Goal: Information Seeking & Learning: Learn about a topic

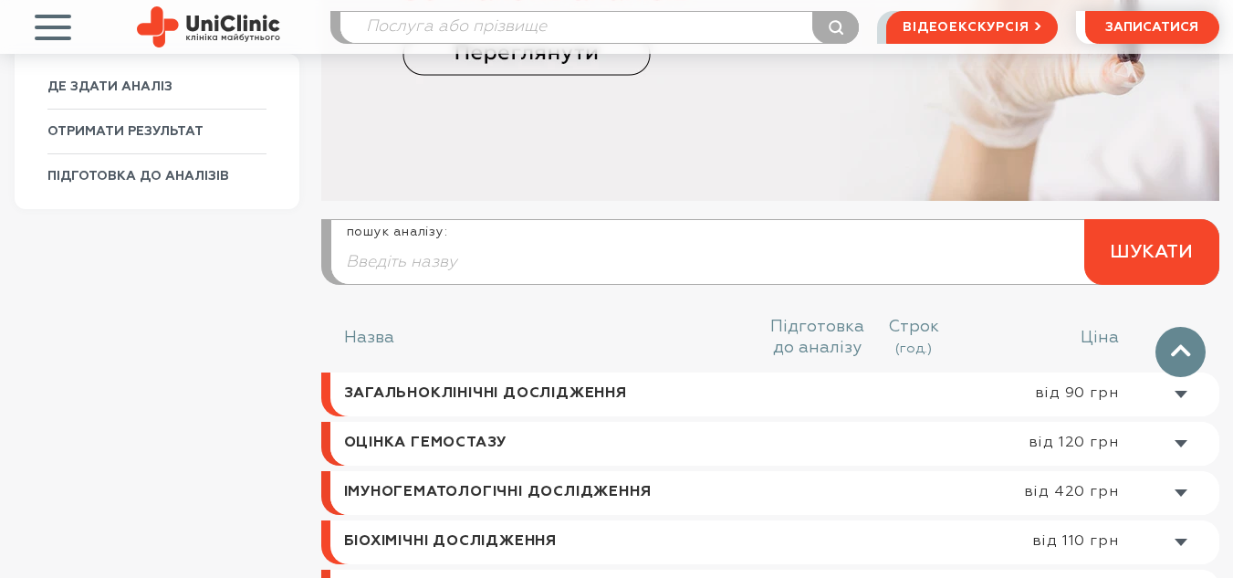
scroll to position [548, 0]
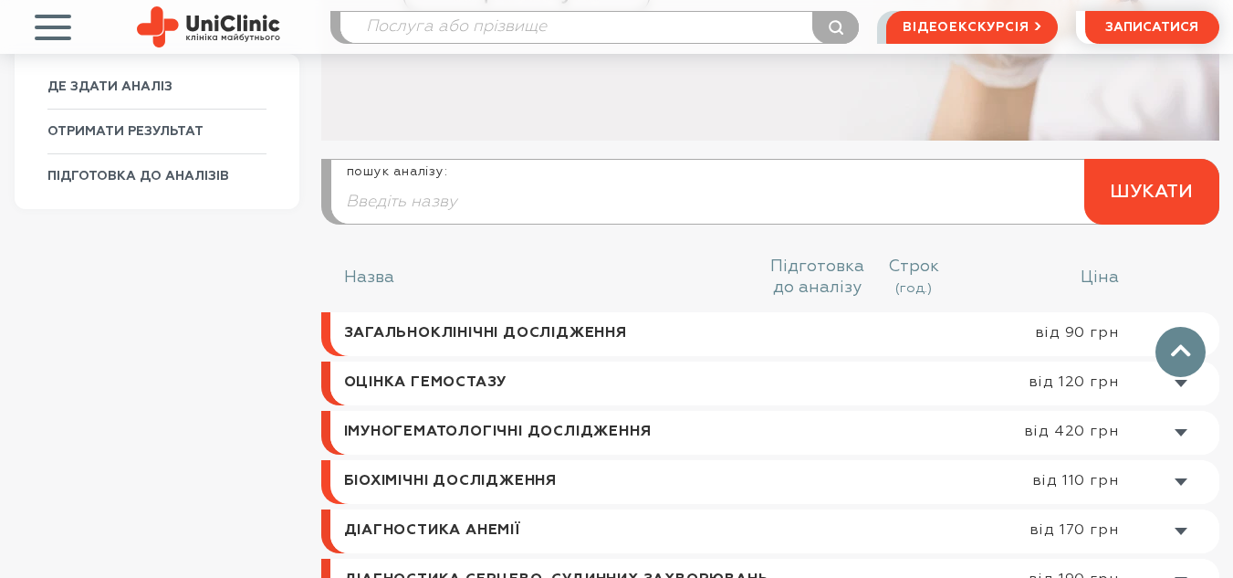
click at [521, 334] on link at bounding box center [774, 334] width 889 height 44
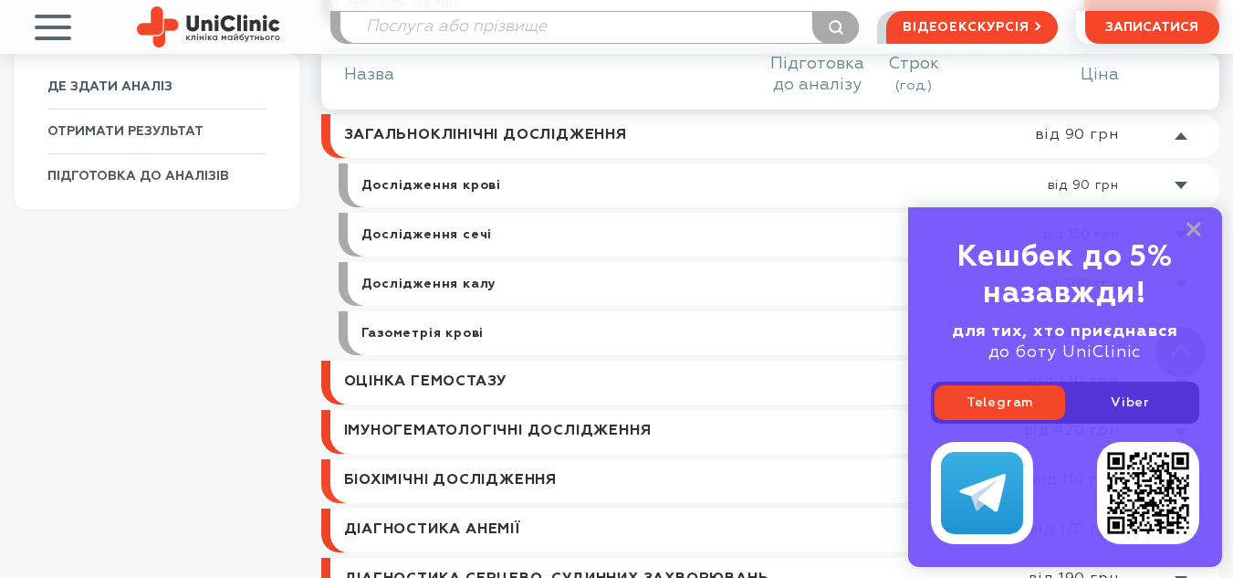
scroll to position [750, 0]
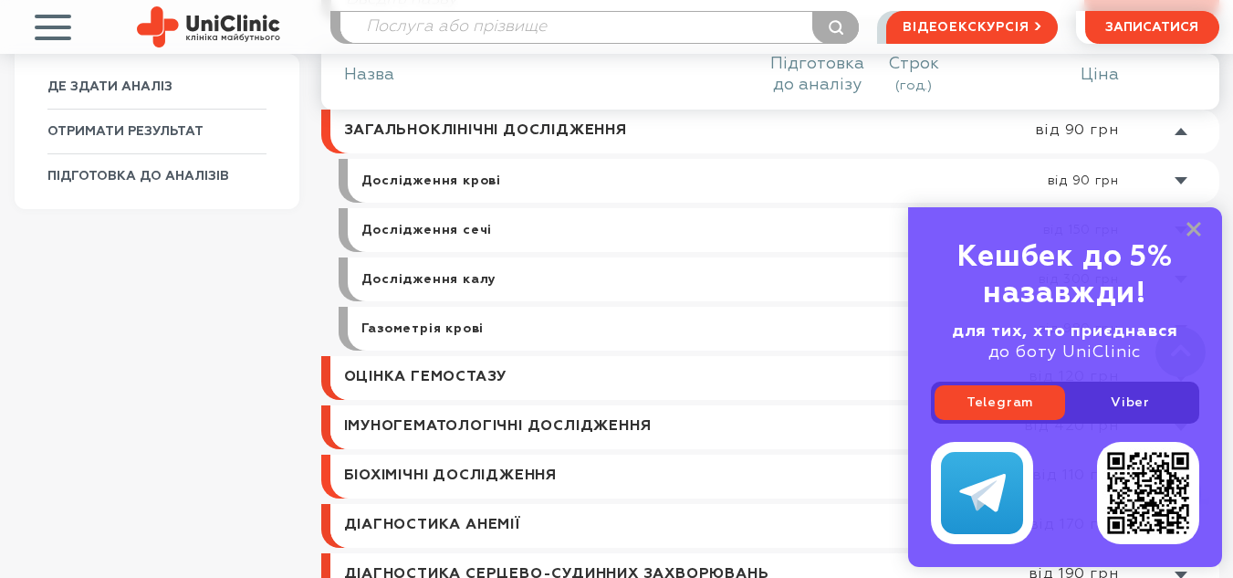
drag, startPoint x: 469, startPoint y: 196, endPoint x: 478, endPoint y: 195, distance: 9.2
click at [469, 196] on link at bounding box center [788, 181] width 862 height 44
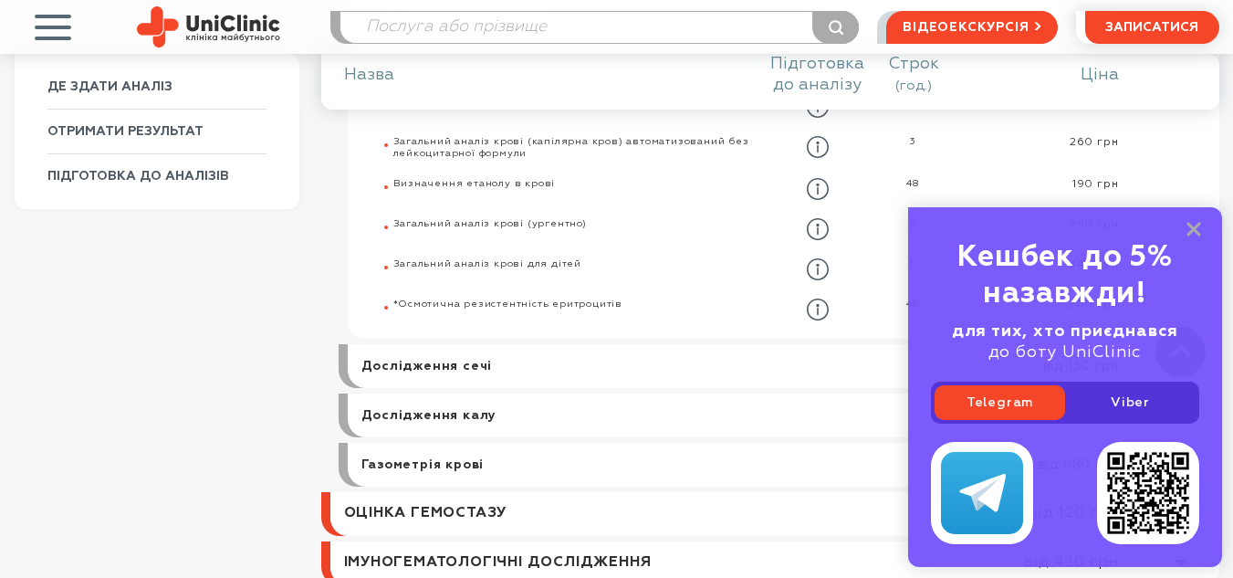
scroll to position [1102, 0]
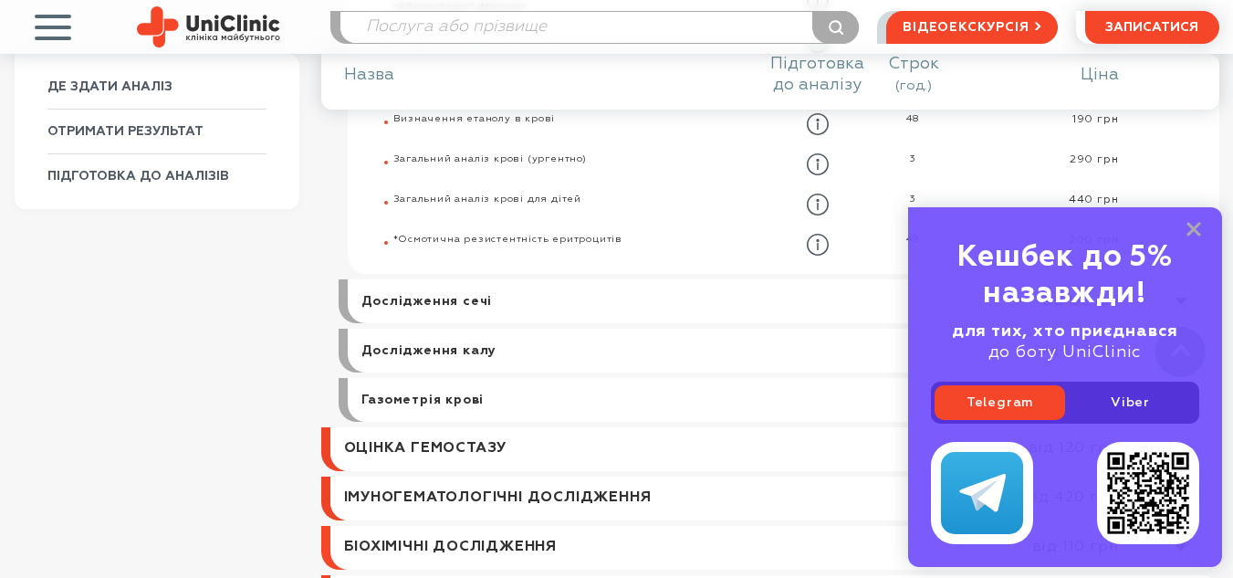
click at [454, 498] on link at bounding box center [779, 498] width 880 height 44
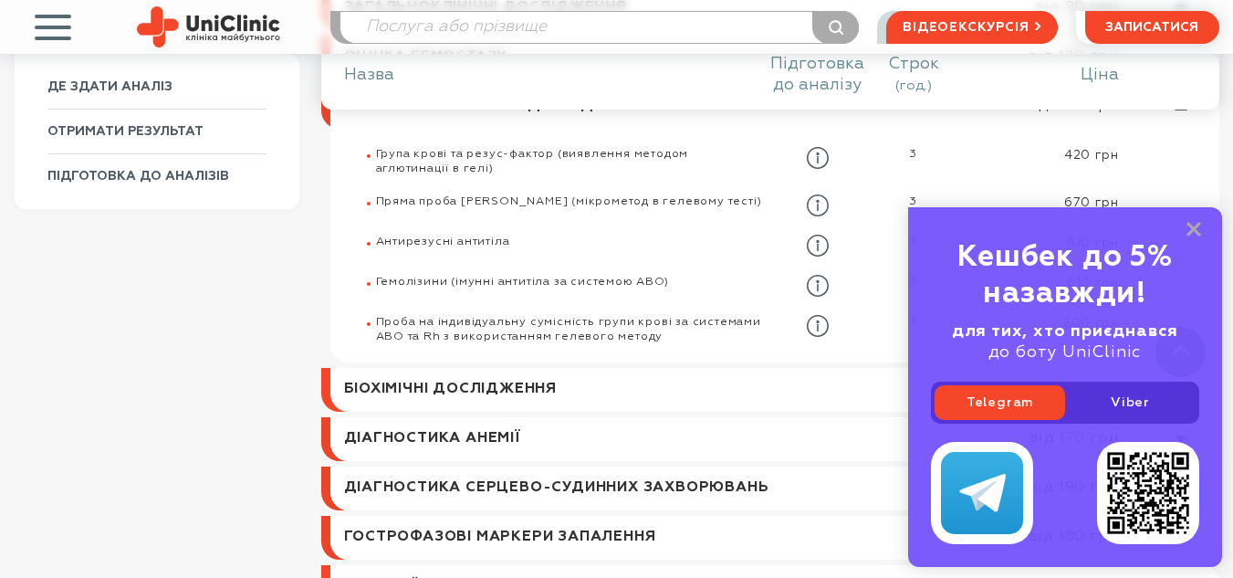
scroll to position [849, 0]
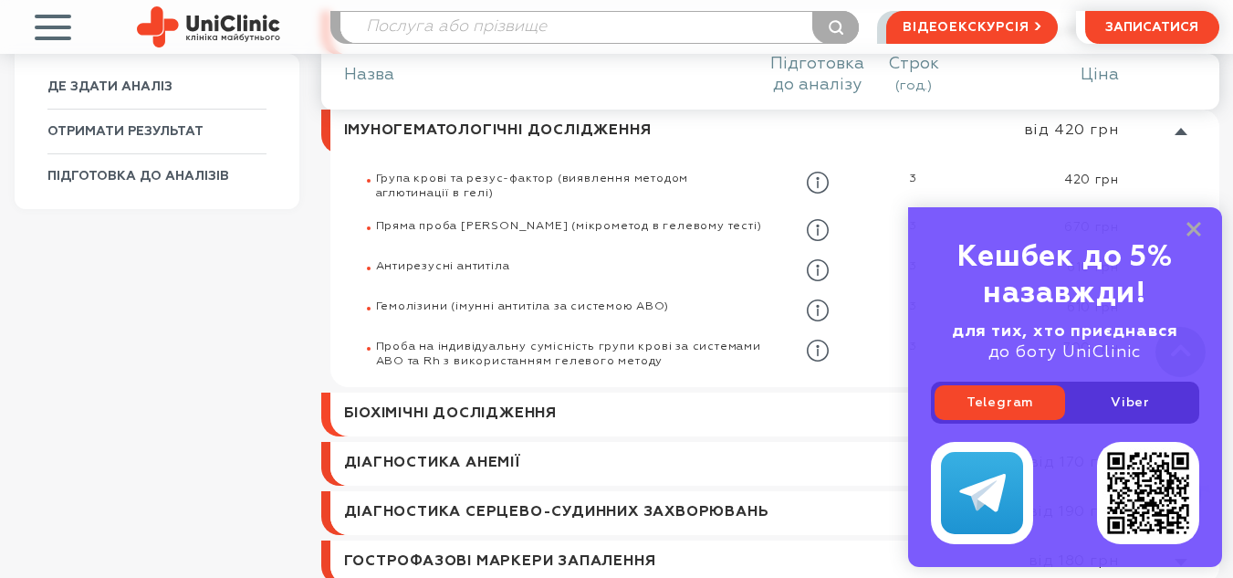
click at [467, 413] on link at bounding box center [774, 414] width 889 height 44
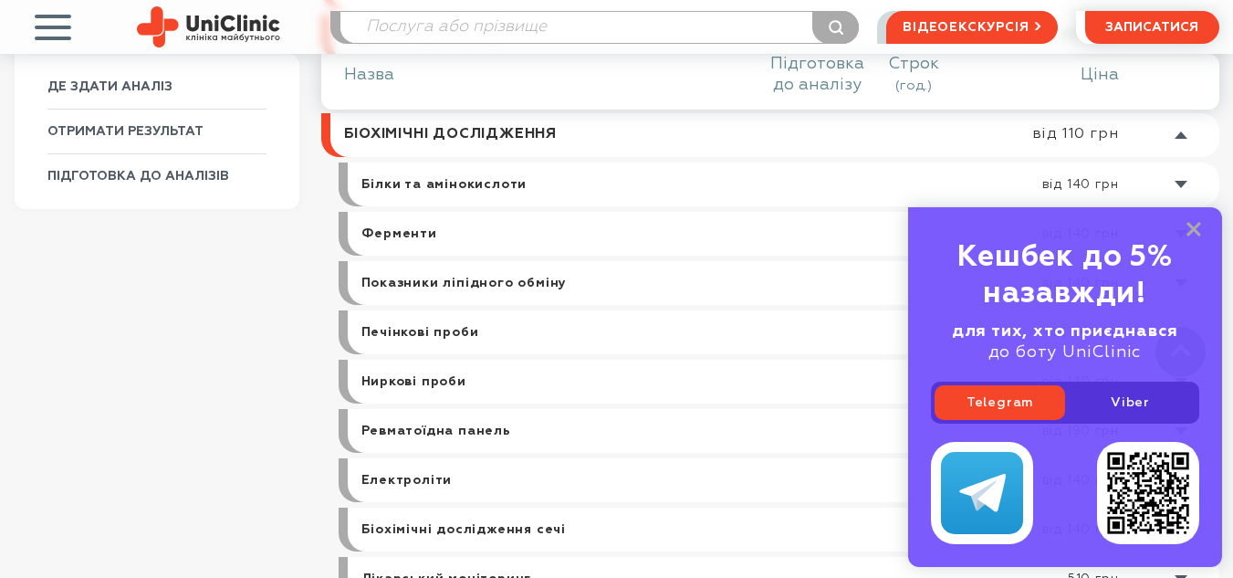
scroll to position [898, 0]
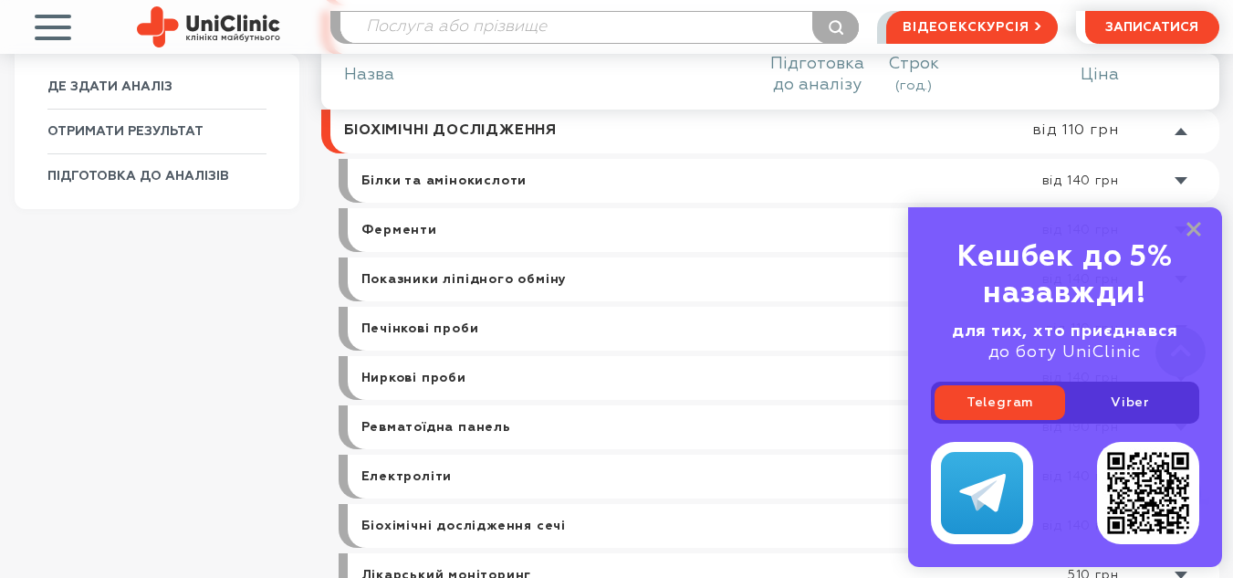
click at [481, 185] on link at bounding box center [788, 181] width 862 height 44
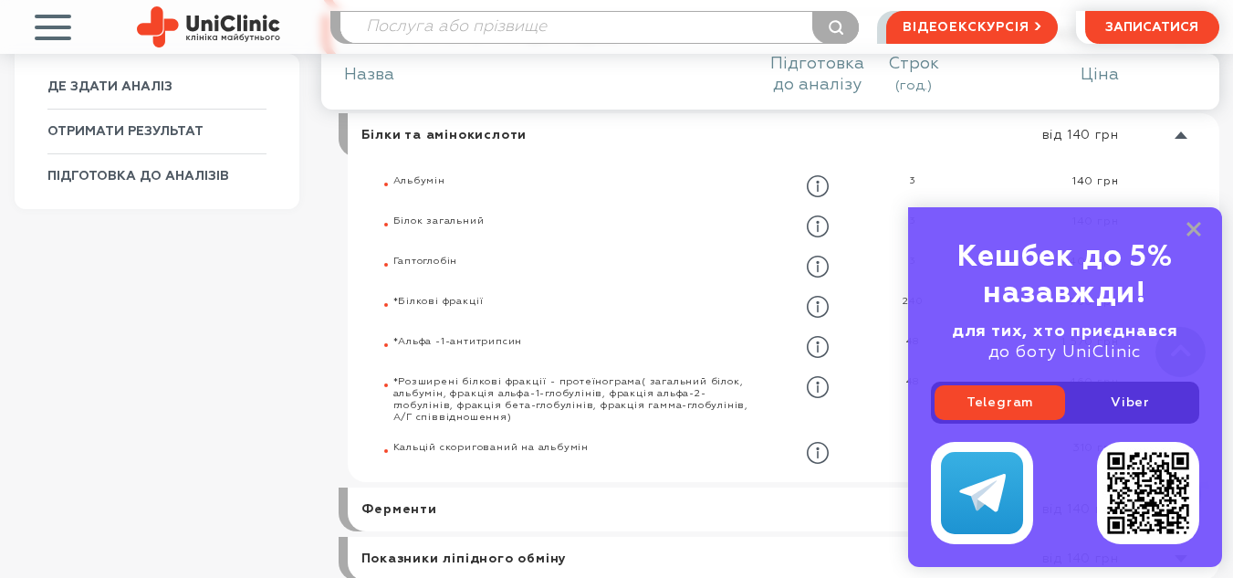
scroll to position [947, 0]
drag, startPoint x: 393, startPoint y: 258, endPoint x: 465, endPoint y: 256, distance: 71.2
click at [465, 256] on div "Гаптоглобін" at bounding box center [578, 263] width 370 height 22
click at [1196, 222] on icon at bounding box center [1193, 230] width 15 height 16
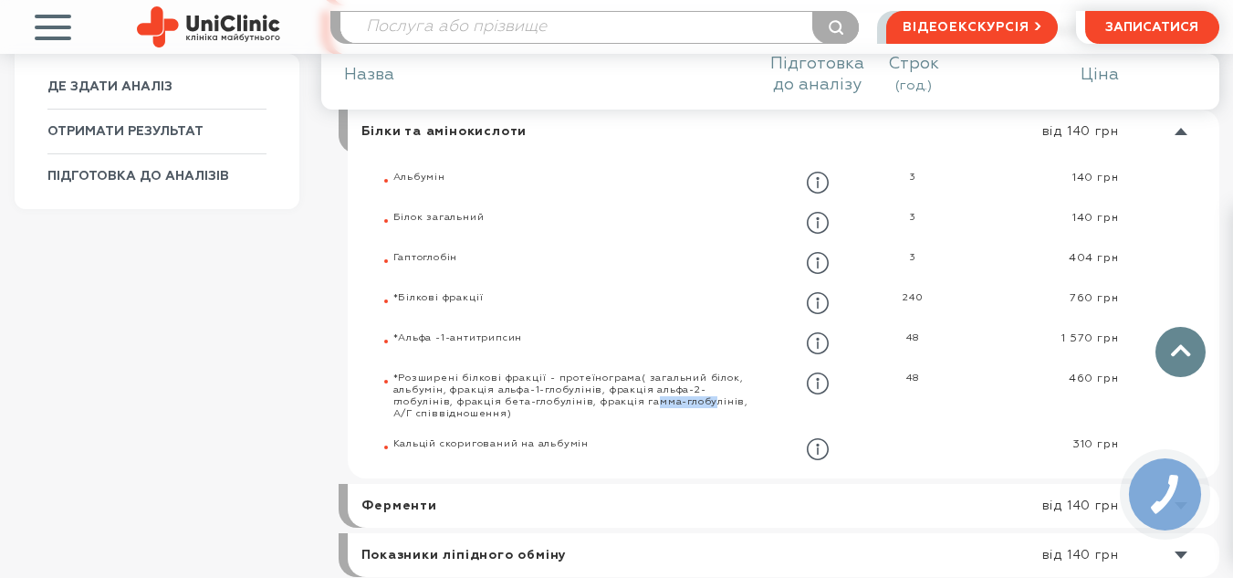
drag, startPoint x: 394, startPoint y: 392, endPoint x: 444, endPoint y: 389, distance: 50.3
click at [444, 389] on span "*Розширені білкові фракції - протеїнограма( загальний білок, альбумін, фракція …" at bounding box center [571, 395] width 356 height 45
copy span "альбумін,"
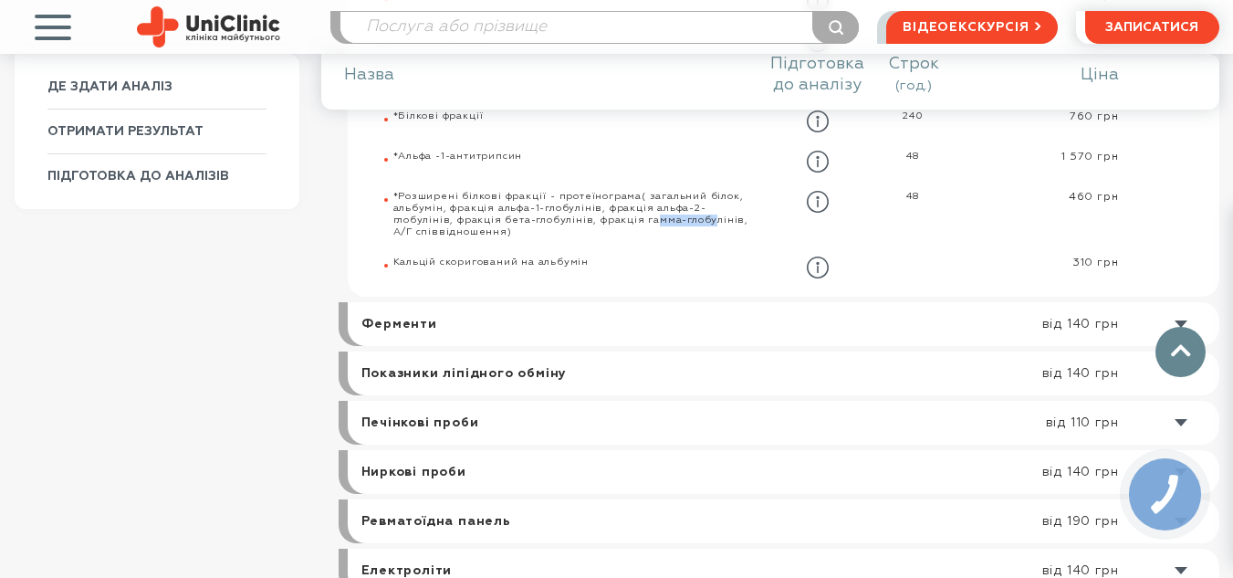
scroll to position [1130, 0]
click at [407, 326] on link at bounding box center [788, 323] width 862 height 44
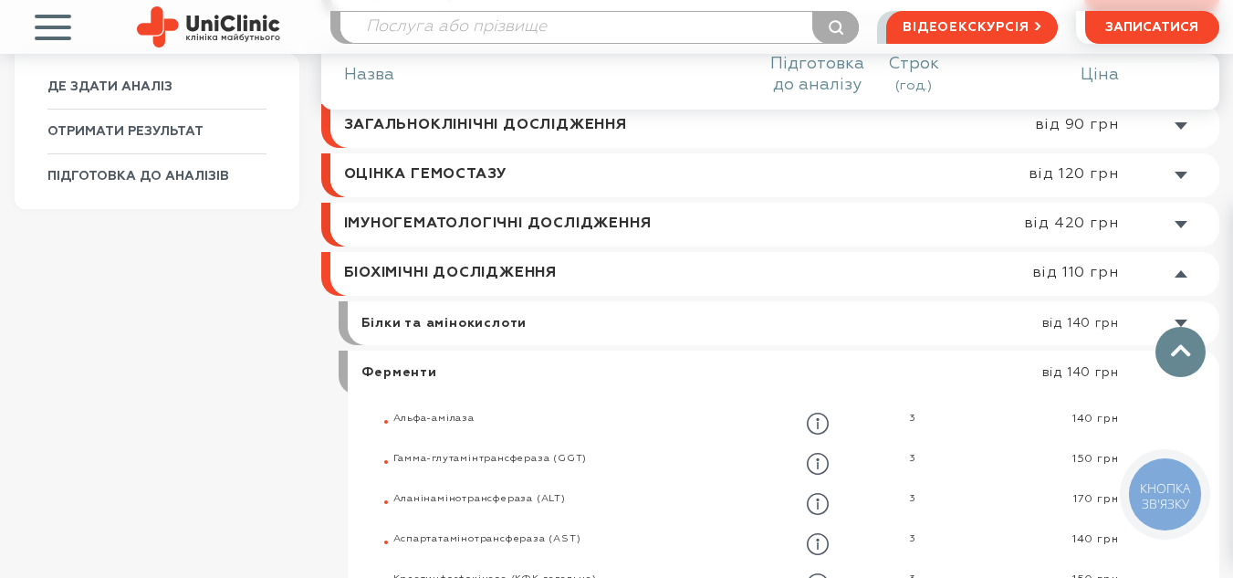
scroll to position [754, 0]
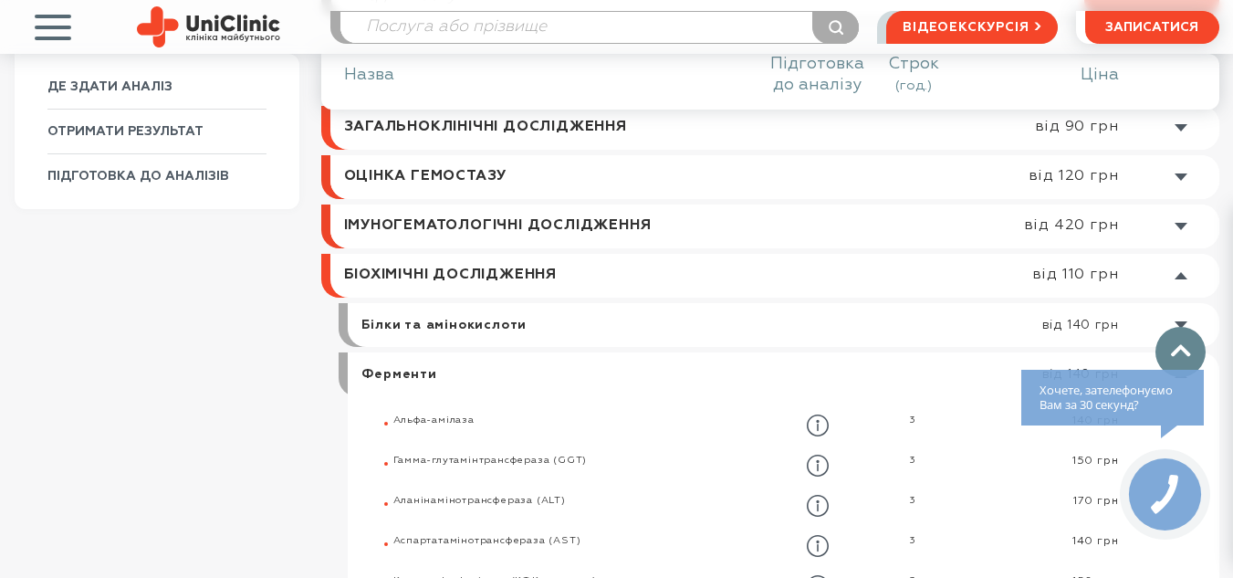
click at [413, 321] on link at bounding box center [788, 325] width 862 height 44
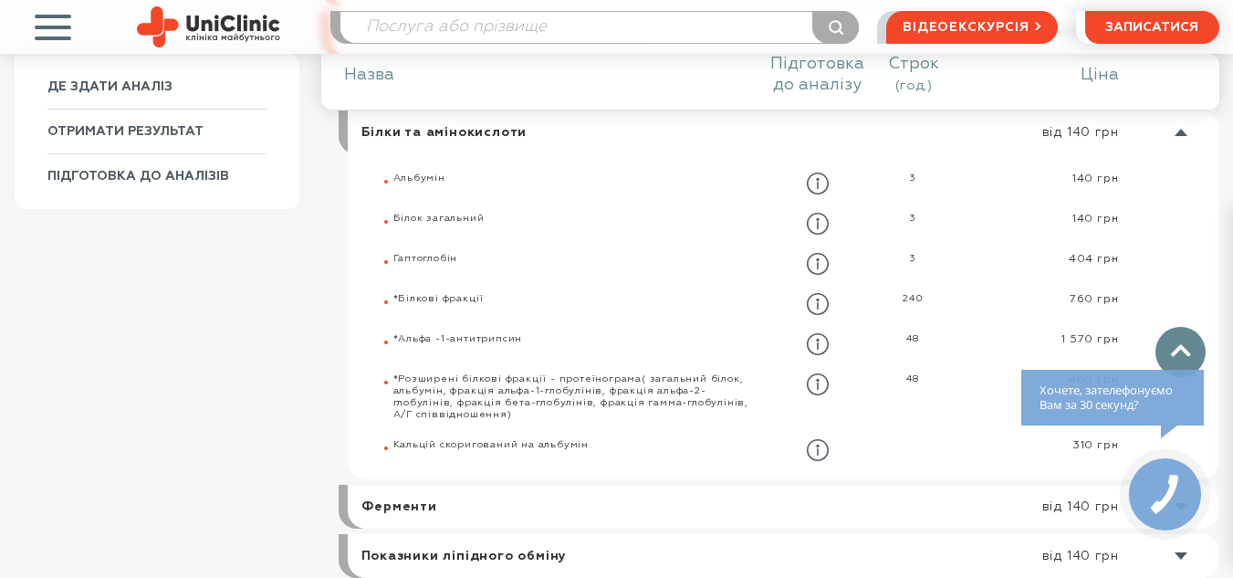
scroll to position [947, 0]
drag, startPoint x: 392, startPoint y: 256, endPoint x: 459, endPoint y: 257, distance: 67.5
click at [459, 257] on li "Білки та амінокислоти від 140 грн" at bounding box center [784, 294] width 872 height 369
click at [454, 261] on span "Гаптоглобін" at bounding box center [425, 257] width 65 height 9
drag, startPoint x: 464, startPoint y: 255, endPoint x: 395, endPoint y: 252, distance: 68.5
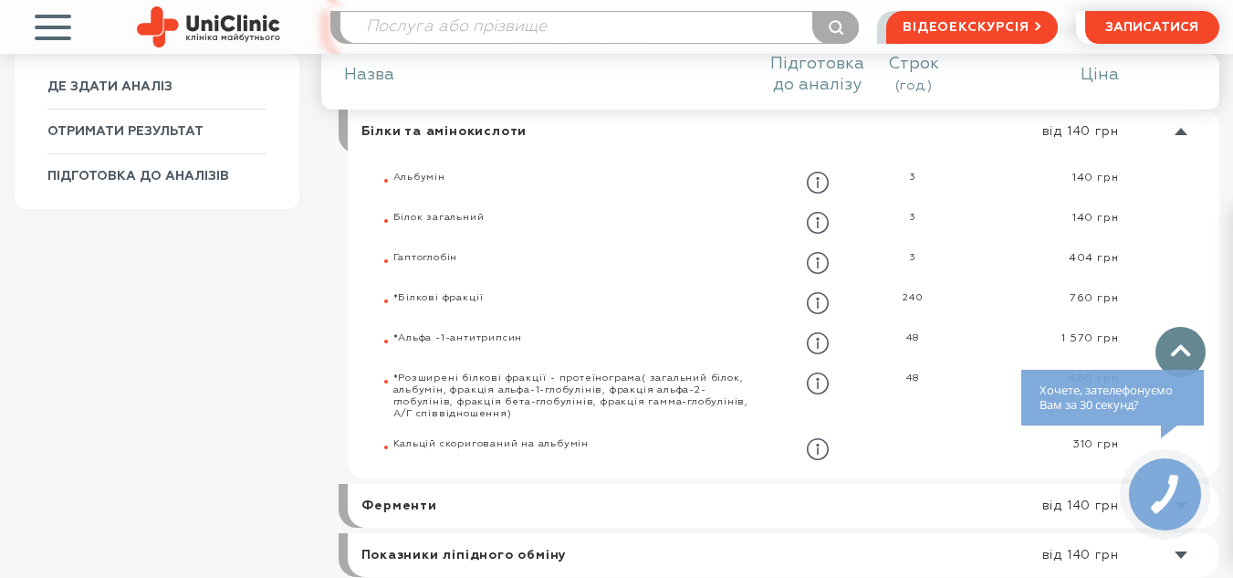
click at [395, 252] on div "Гаптоглобін" at bounding box center [578, 263] width 370 height 22
copy span "Гаптоглобін"
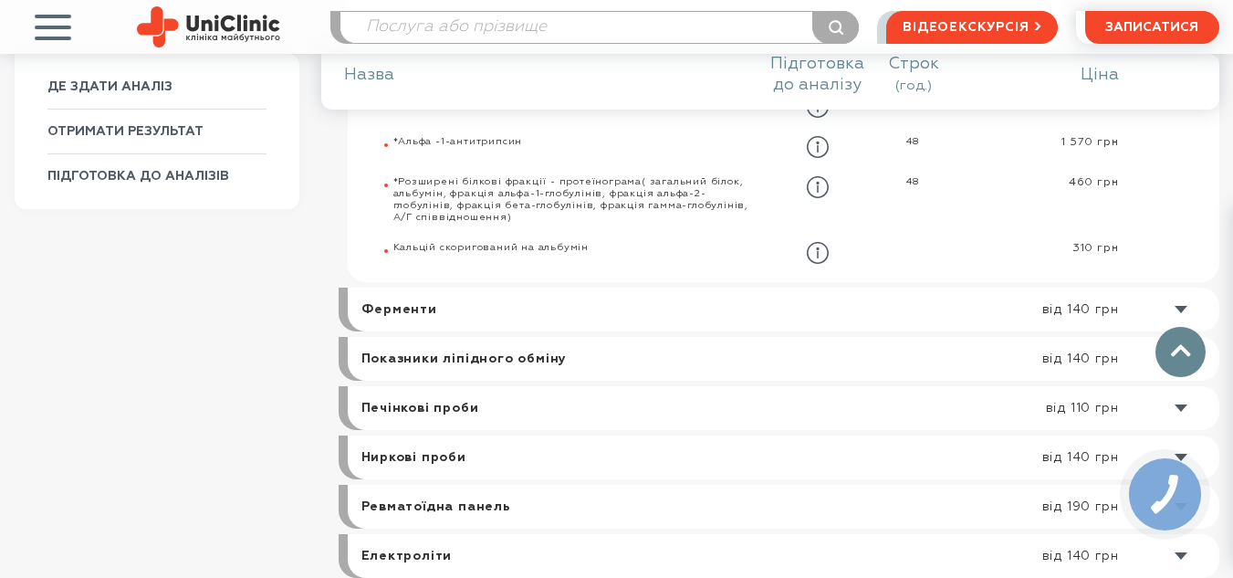
scroll to position [1190, 0]
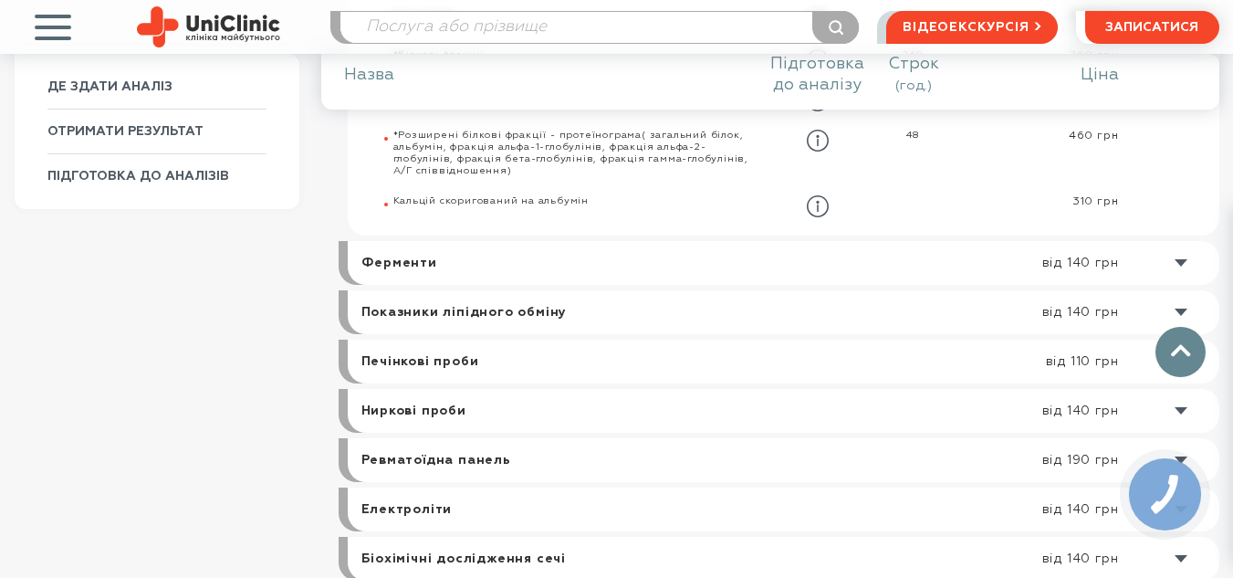
drag, startPoint x: 459, startPoint y: 316, endPoint x: 496, endPoint y: 322, distance: 38.0
click at [459, 316] on link at bounding box center [788, 312] width 862 height 44
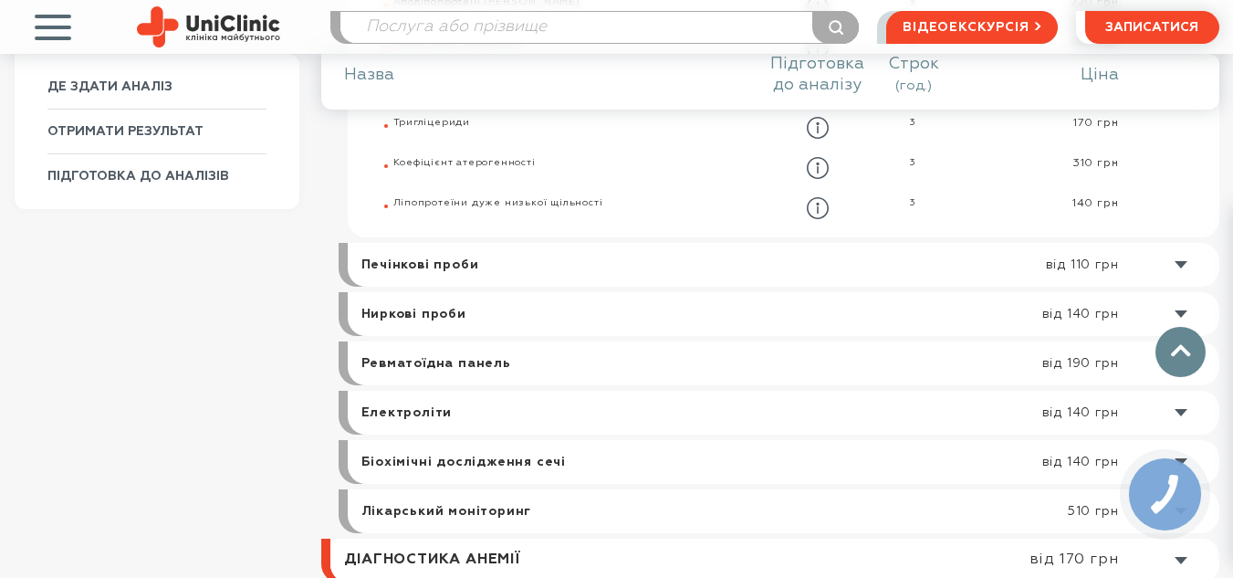
scroll to position [1351, 0]
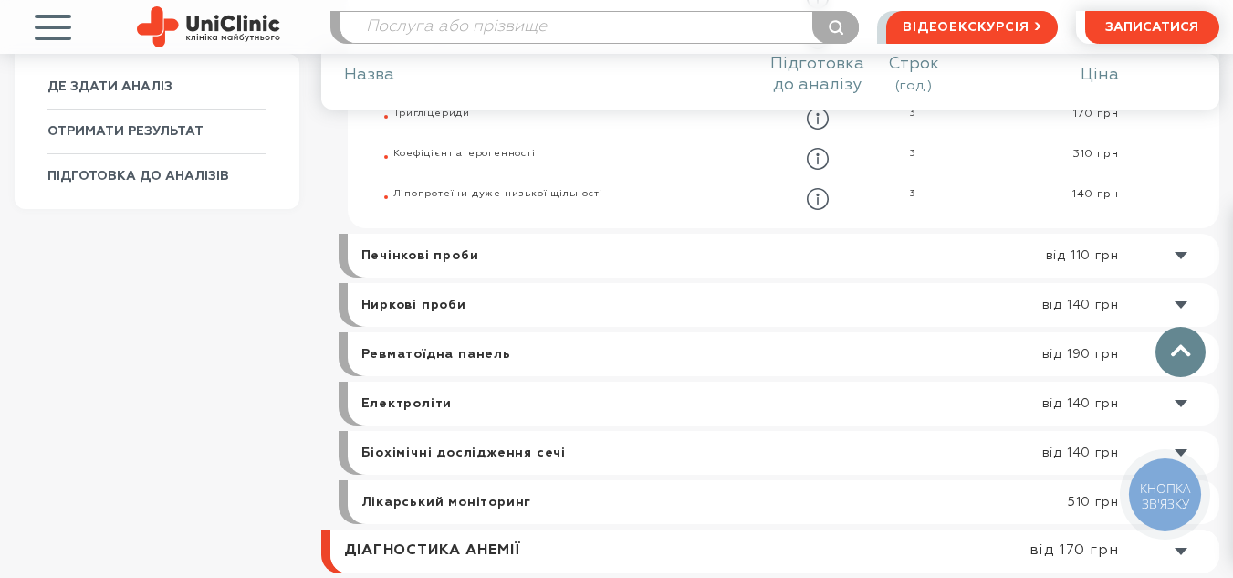
click at [448, 258] on link at bounding box center [788, 256] width 862 height 44
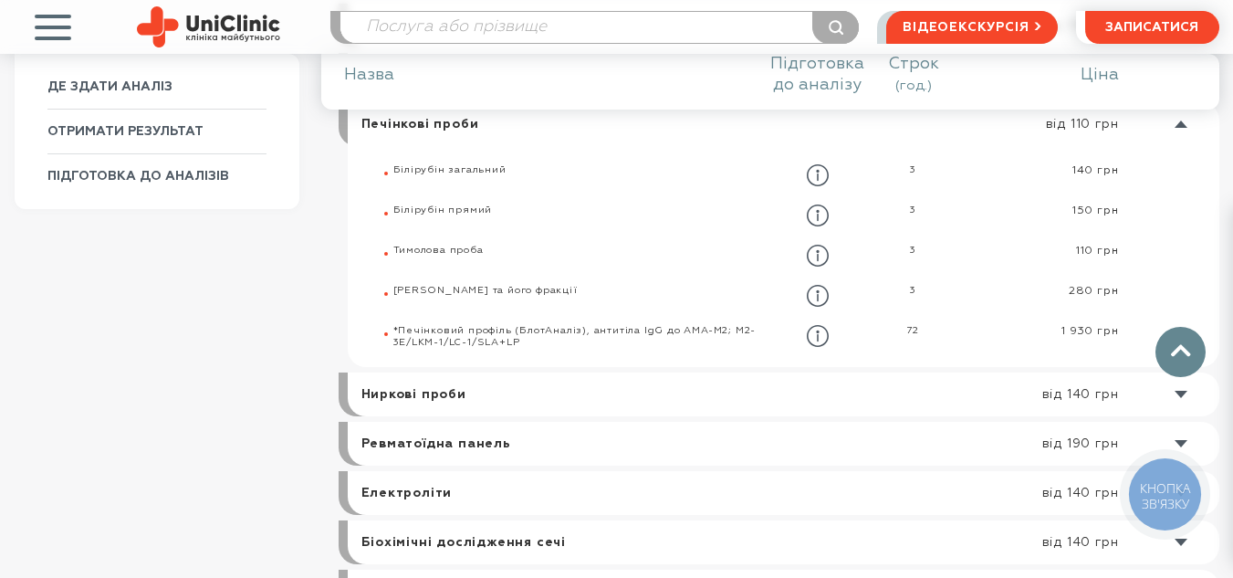
scroll to position [1095, 0]
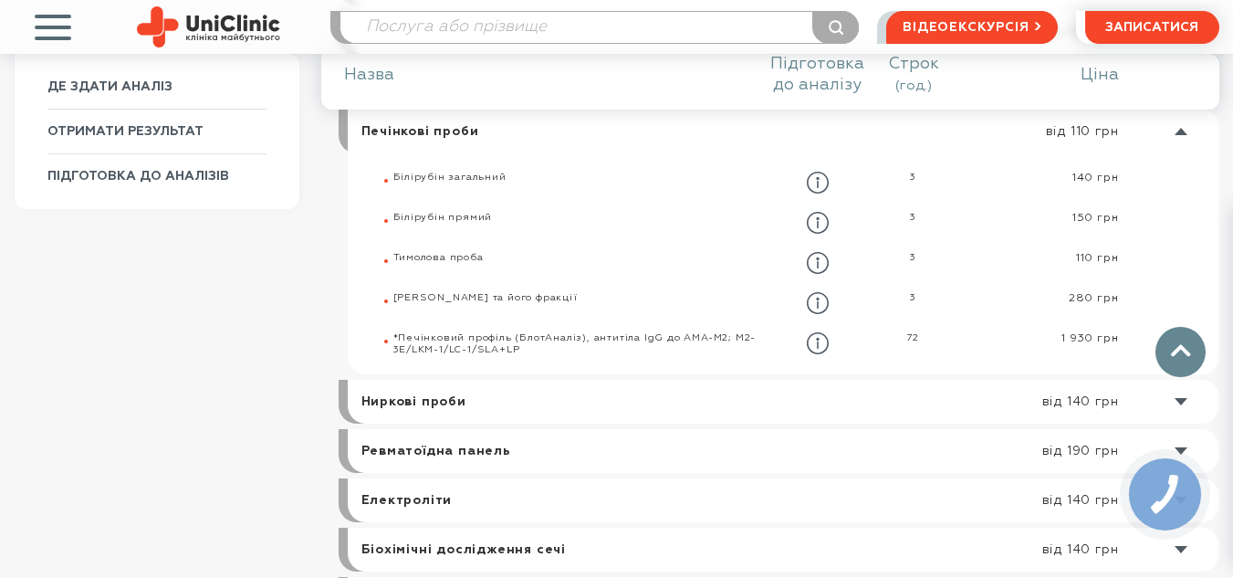
click at [454, 412] on link at bounding box center [788, 402] width 862 height 44
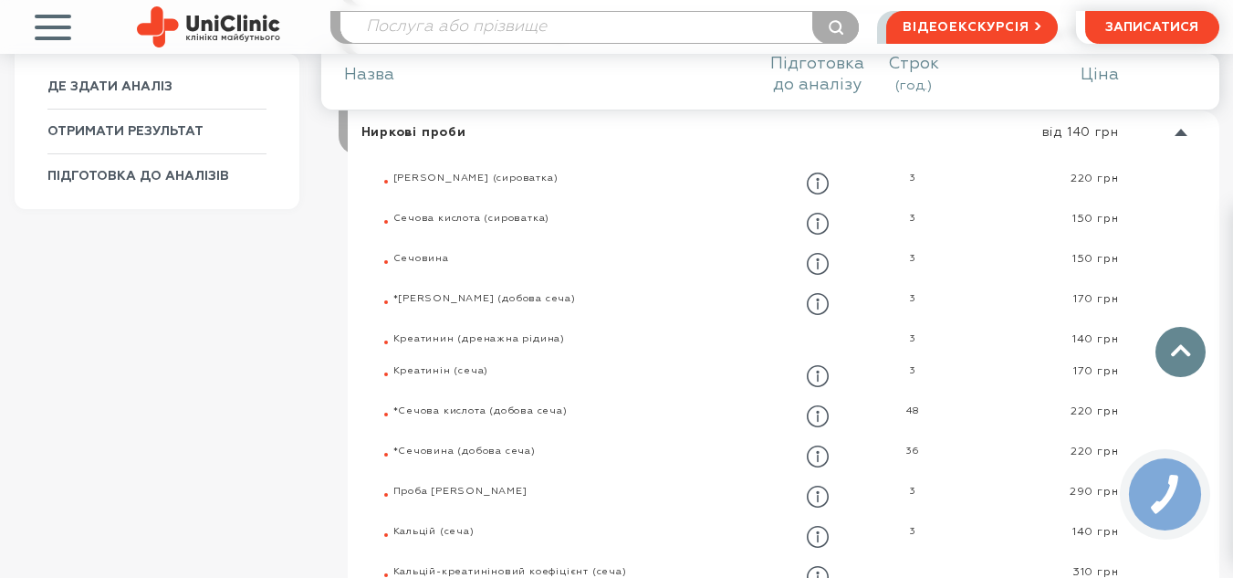
scroll to position [1144, 0]
drag, startPoint x: 393, startPoint y: 178, endPoint x: 549, endPoint y: 178, distance: 156.1
click at [549, 178] on div "[PERSON_NAME] (сироватка)" at bounding box center [578, 183] width 370 height 22
copy span "[PERSON_NAME] (сироватка)"
drag, startPoint x: 394, startPoint y: 296, endPoint x: 531, endPoint y: 364, distance: 153.0
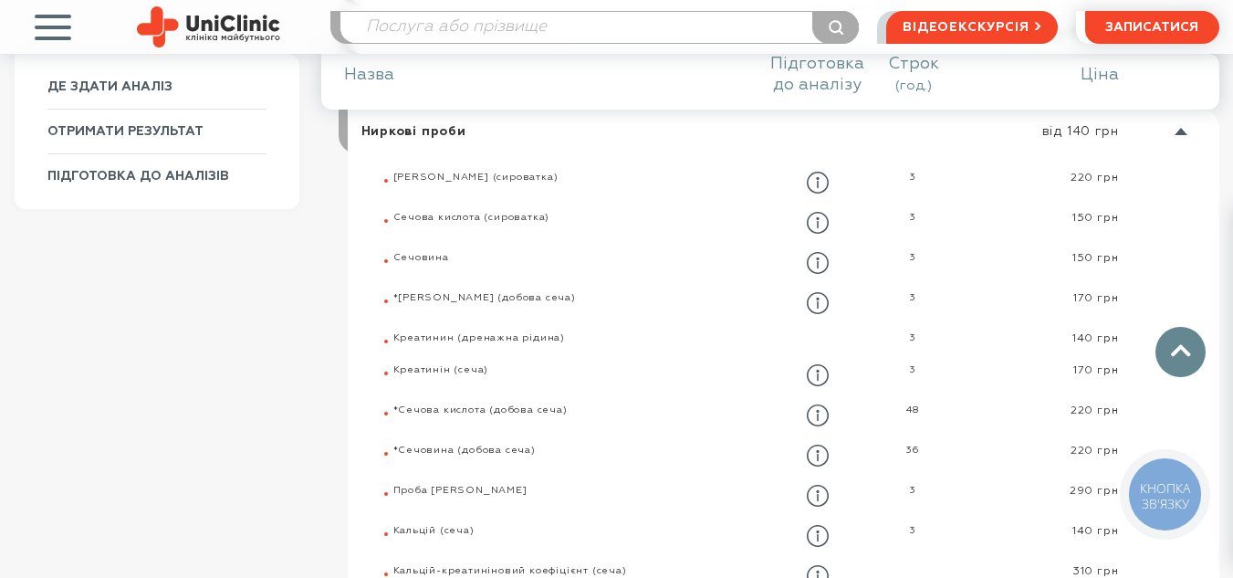
click at [531, 364] on ul "[PERSON_NAME] (сироватка) 3 220 грн" at bounding box center [806, 379] width 826 height 415
copy ul "*Loremipsu (dolors amet) 0 792 con Adipiscin (elitsedd eiusmo) 2 ..."
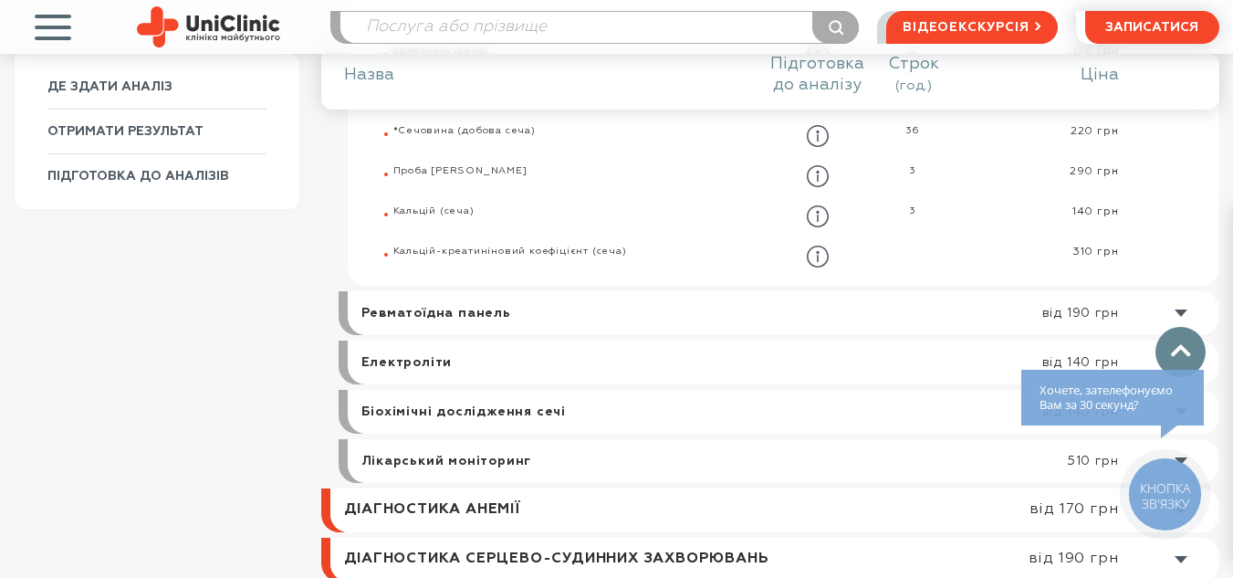
scroll to position [1509, 0]
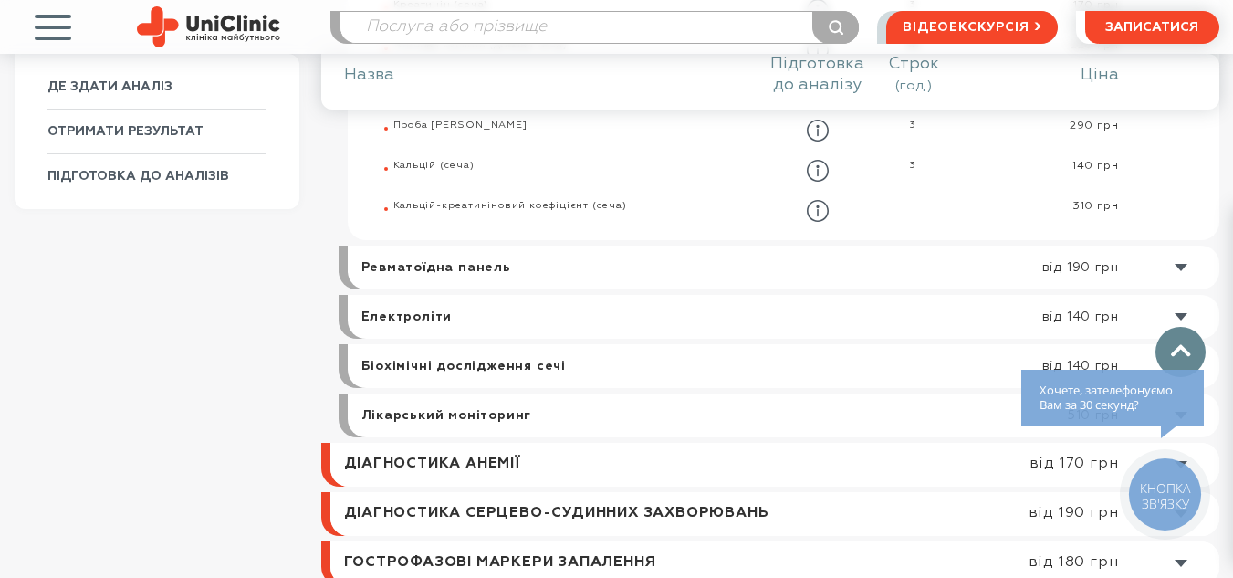
click at [470, 271] on link at bounding box center [788, 267] width 862 height 44
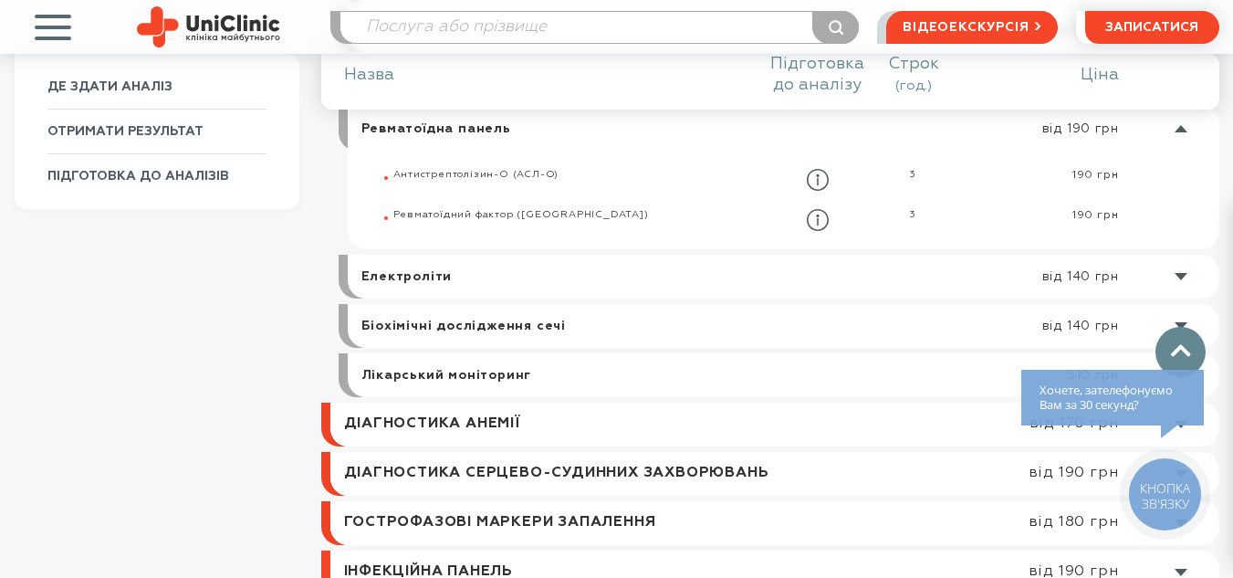
scroll to position [1194, 0]
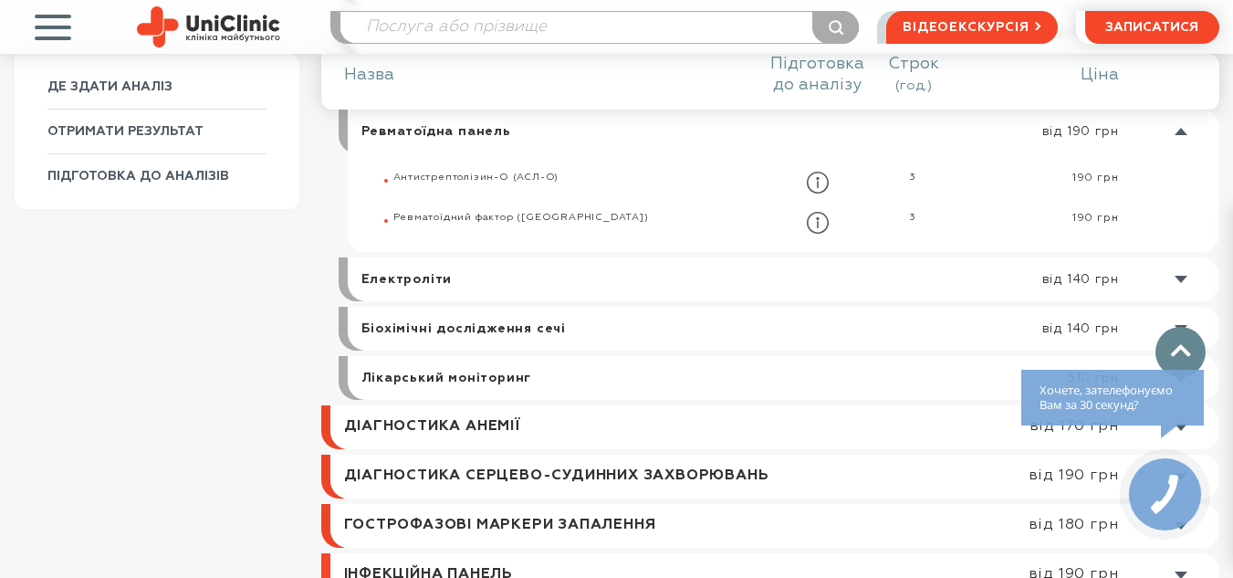
click at [429, 282] on link at bounding box center [788, 279] width 862 height 44
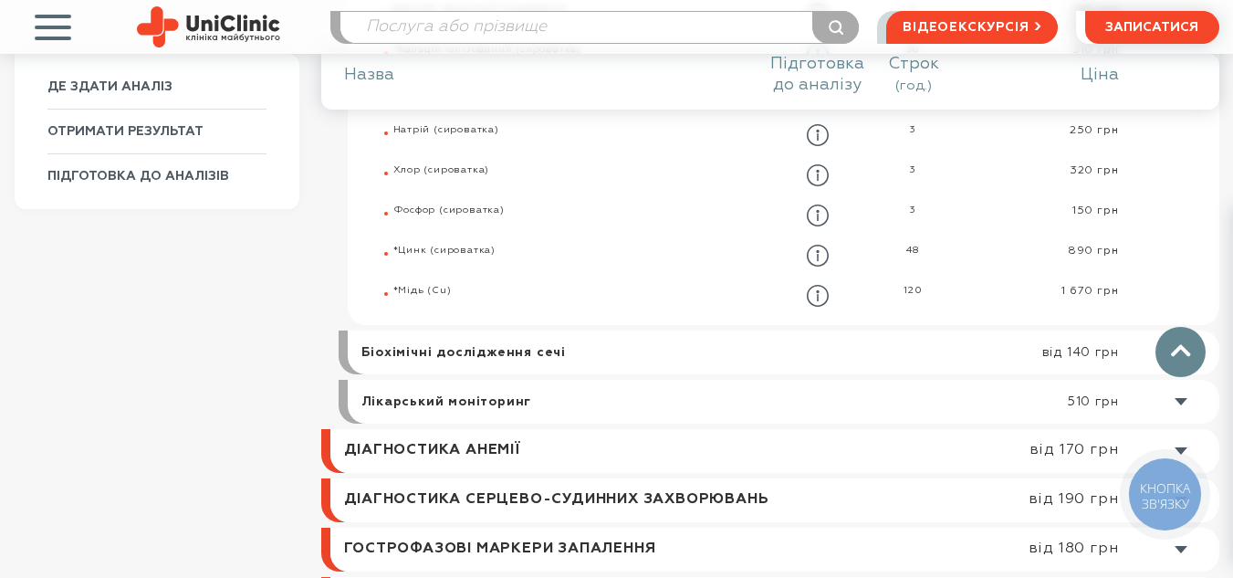
scroll to position [1486, 0]
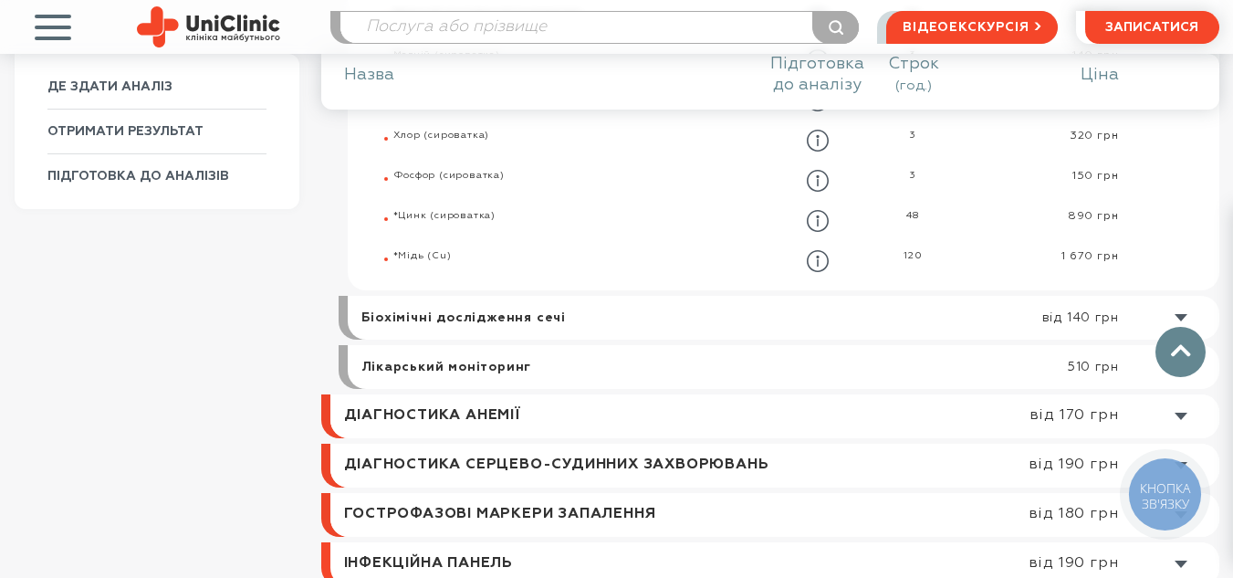
click at [453, 371] on link at bounding box center [788, 367] width 862 height 44
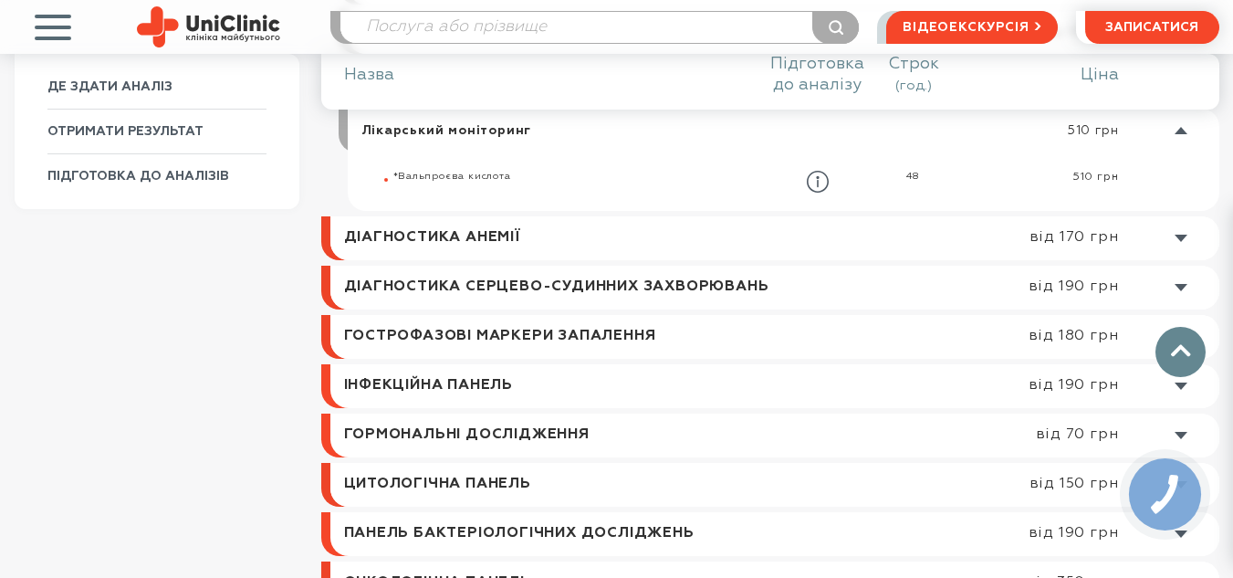
scroll to position [1342, 0]
click at [444, 247] on link at bounding box center [779, 239] width 880 height 44
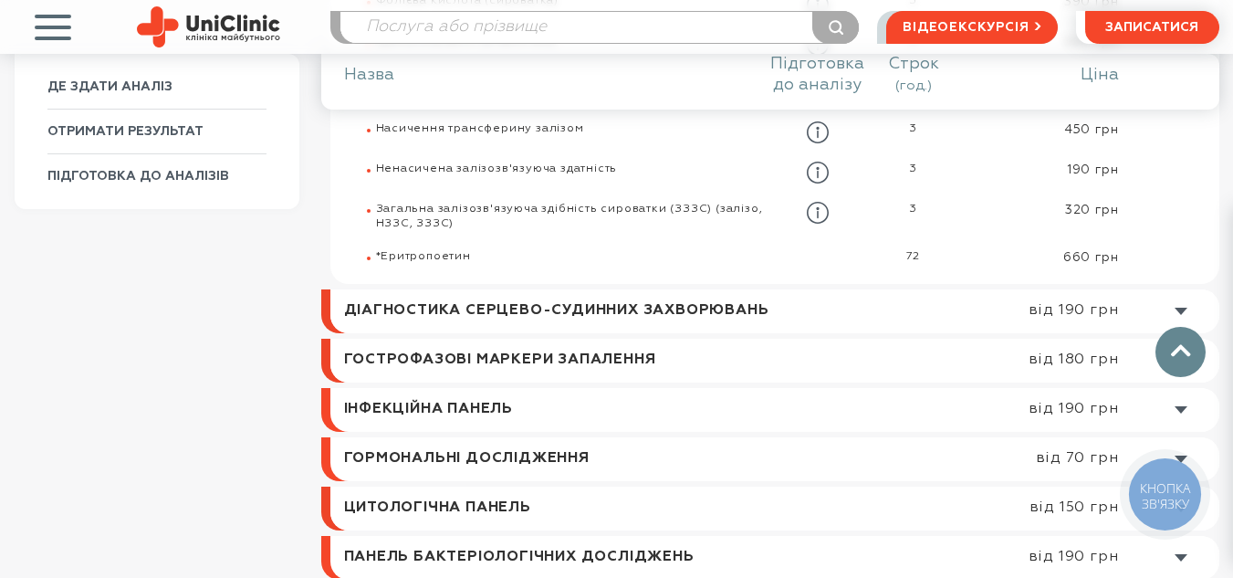
scroll to position [1252, 0]
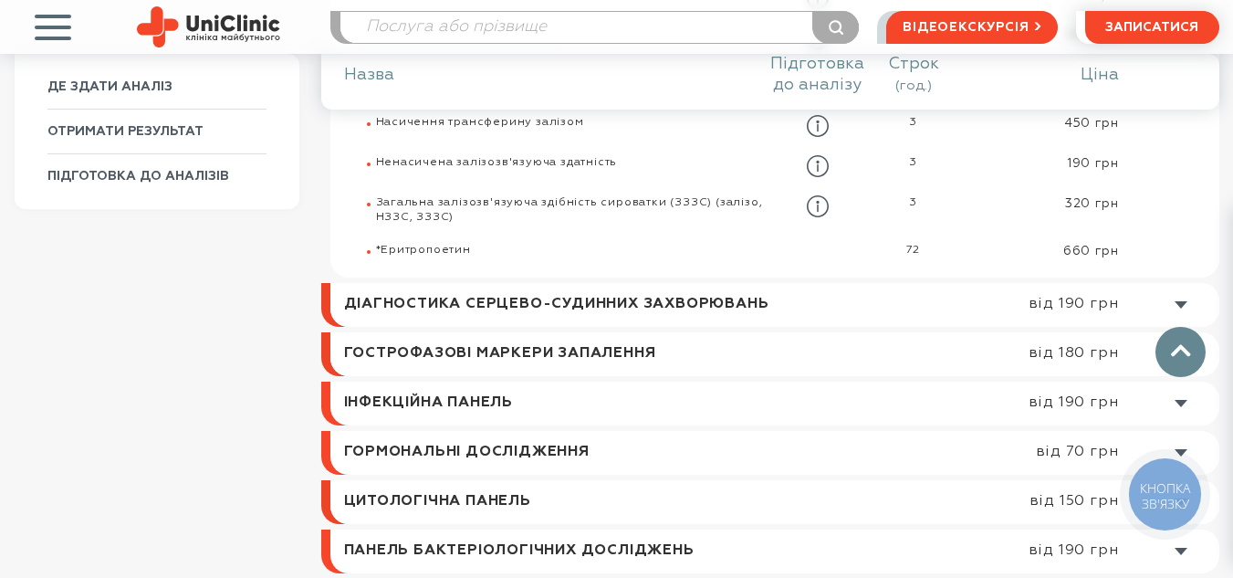
click at [389, 353] on link at bounding box center [779, 354] width 880 height 44
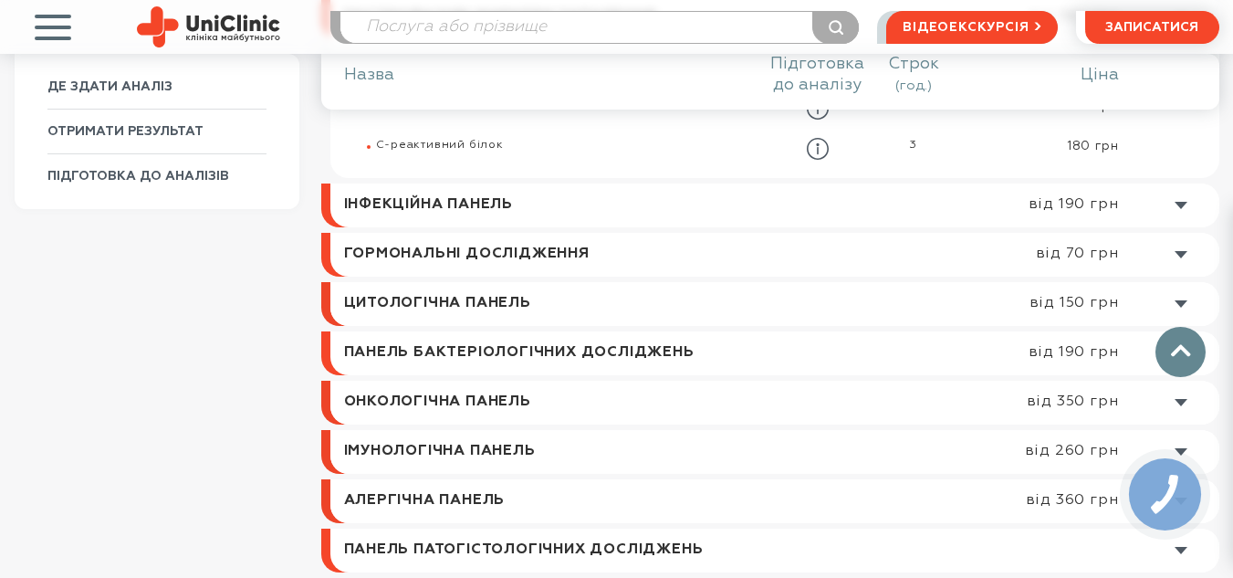
scroll to position [1167, 0]
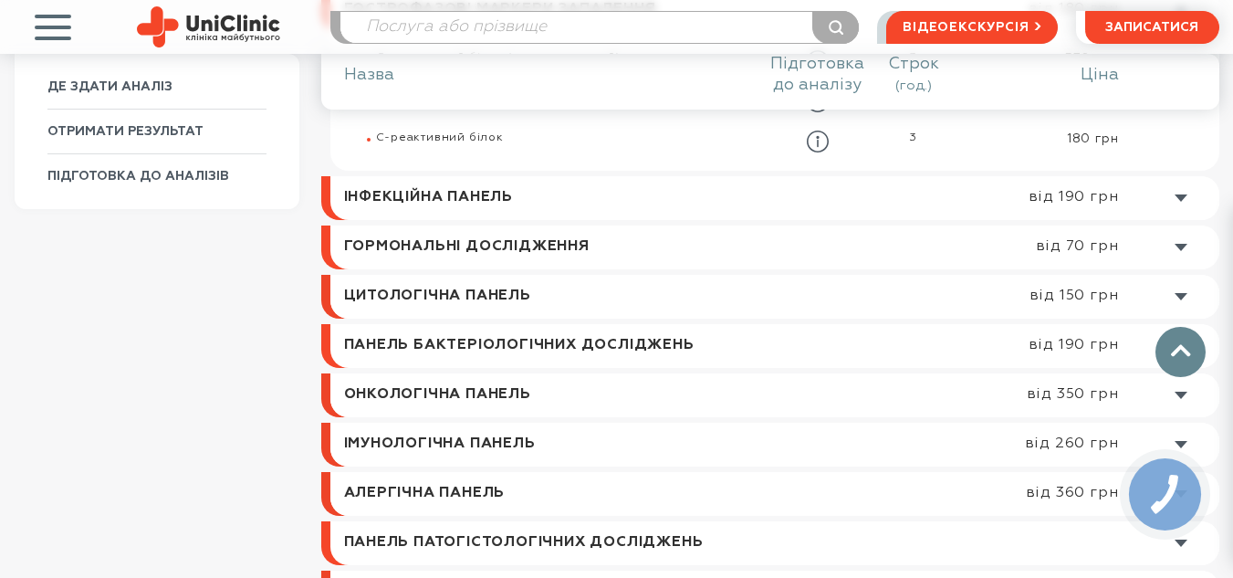
click at [404, 252] on link at bounding box center [774, 247] width 889 height 44
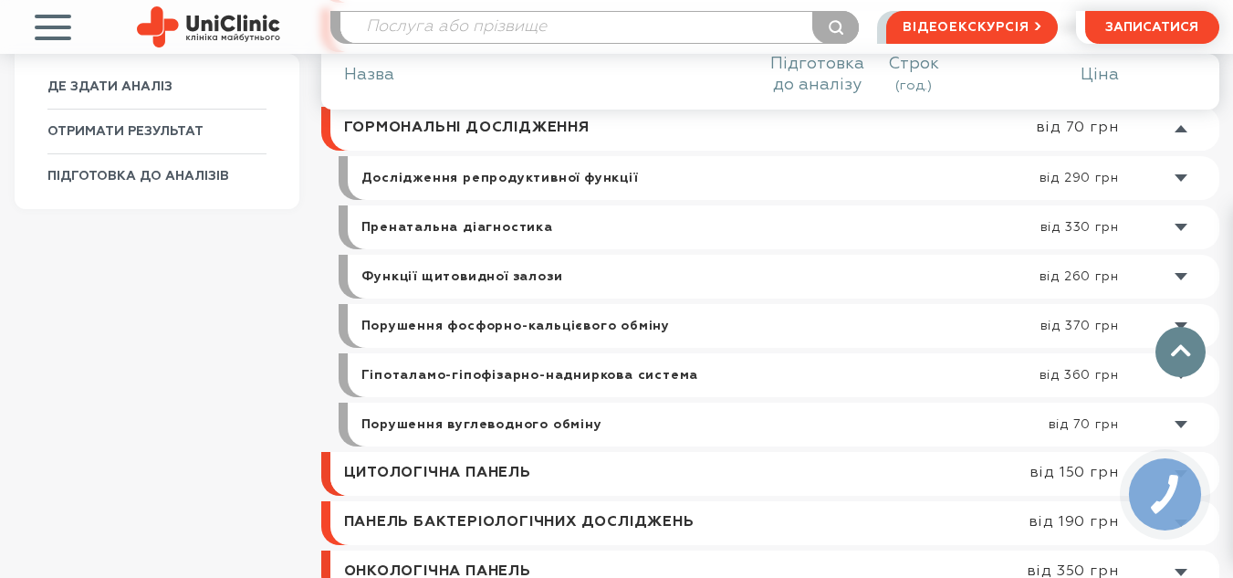
scroll to position [1144, 0]
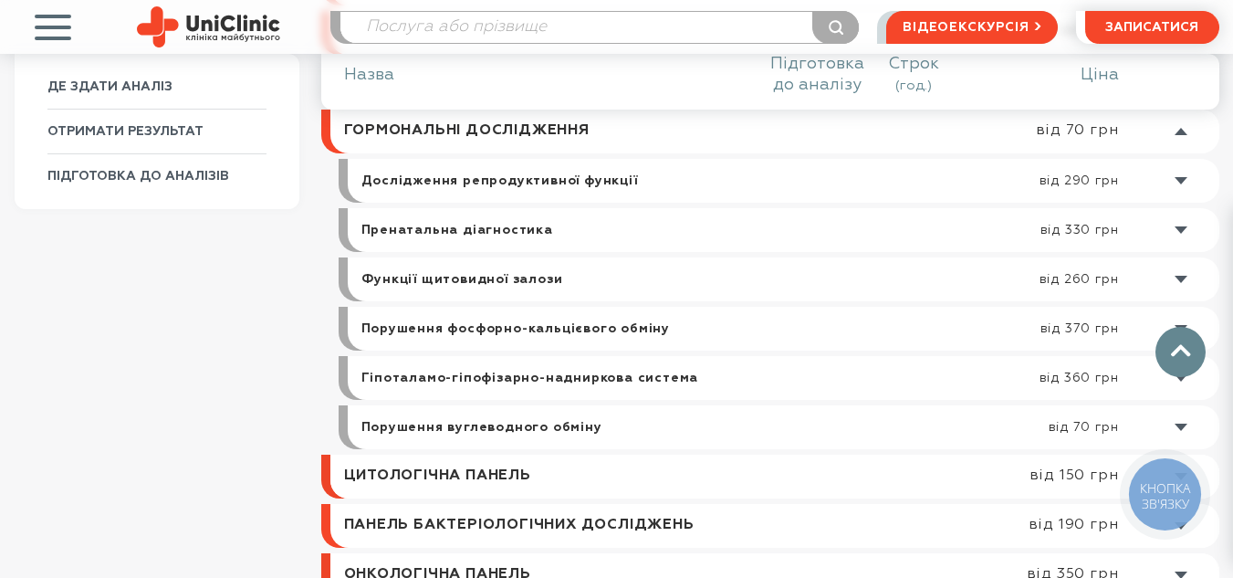
click at [410, 324] on link at bounding box center [788, 329] width 862 height 44
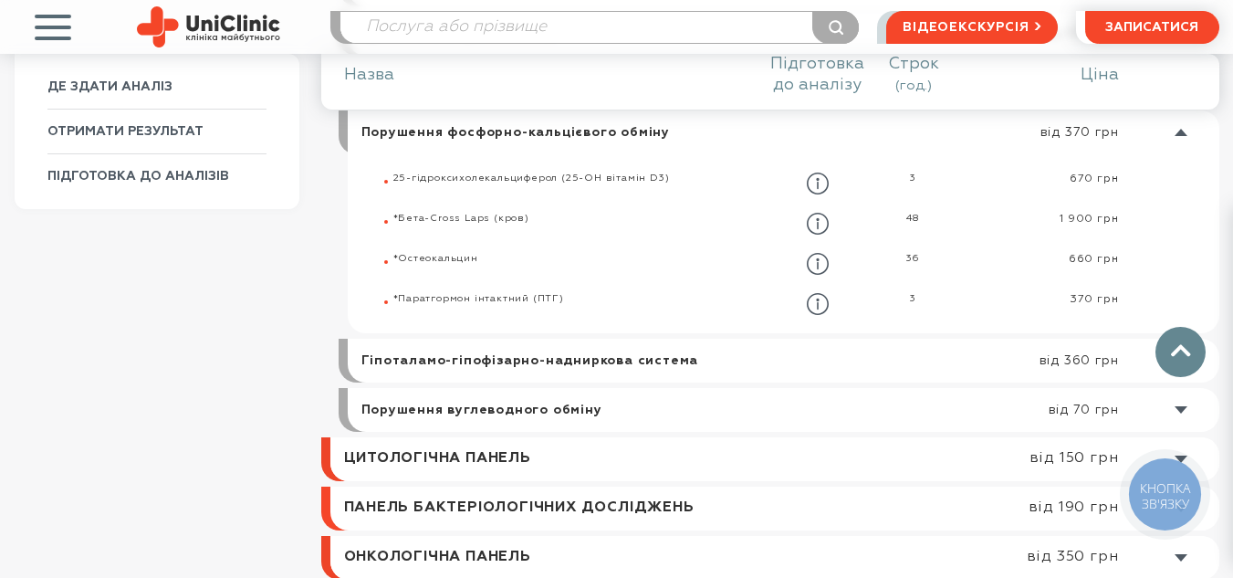
scroll to position [1342, 0]
click at [500, 364] on link at bounding box center [788, 360] width 862 height 44
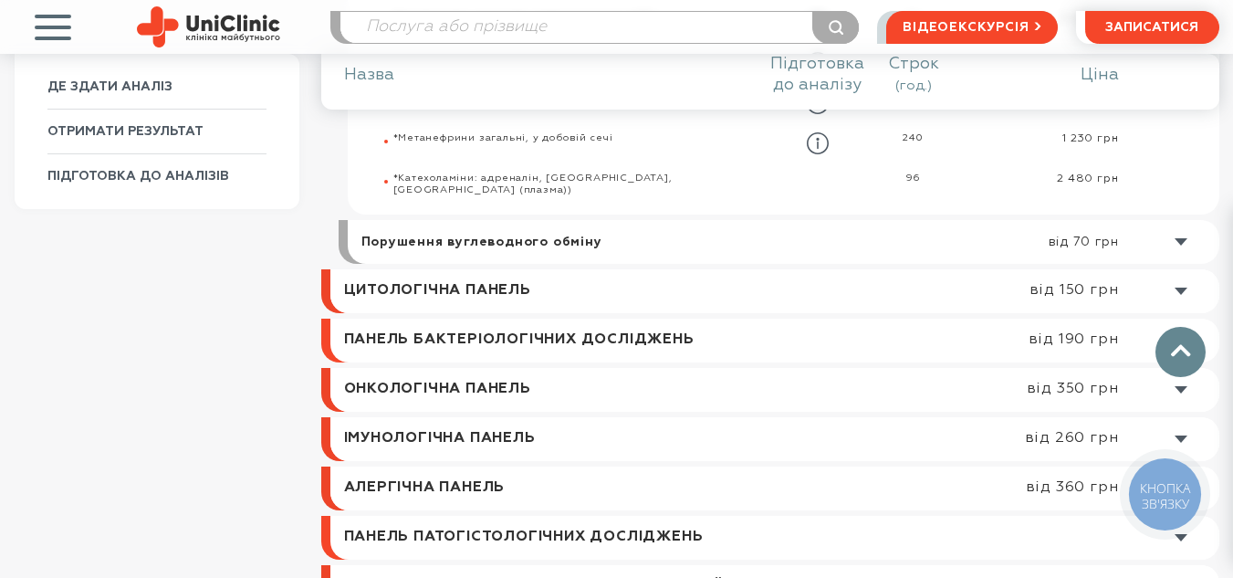
scroll to position [1999, 0]
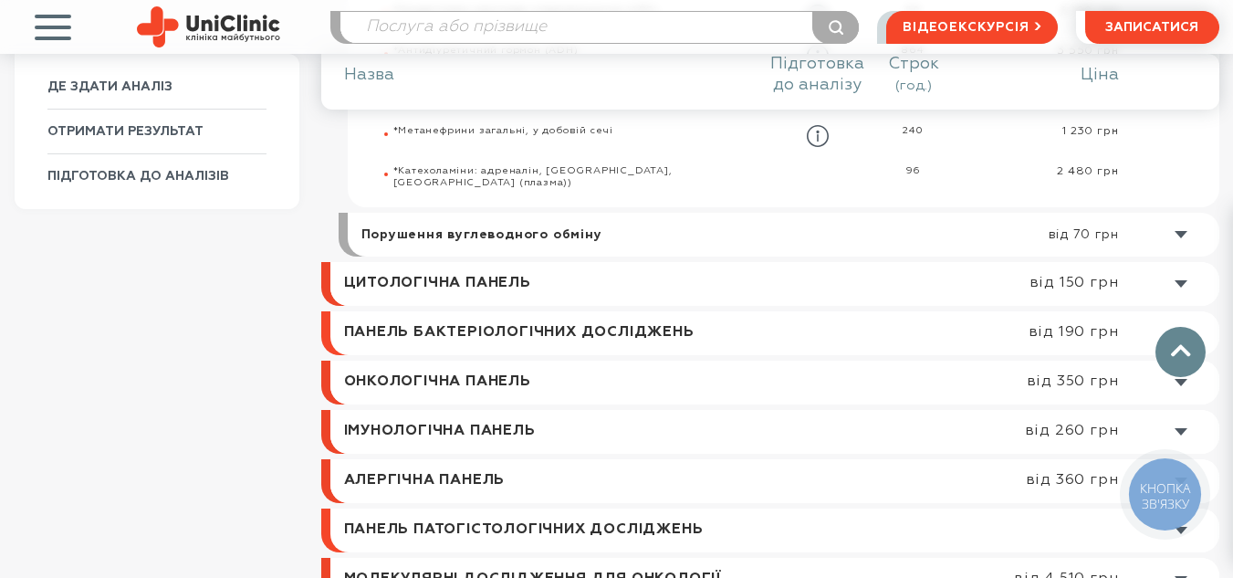
click at [455, 287] on link at bounding box center [779, 284] width 880 height 44
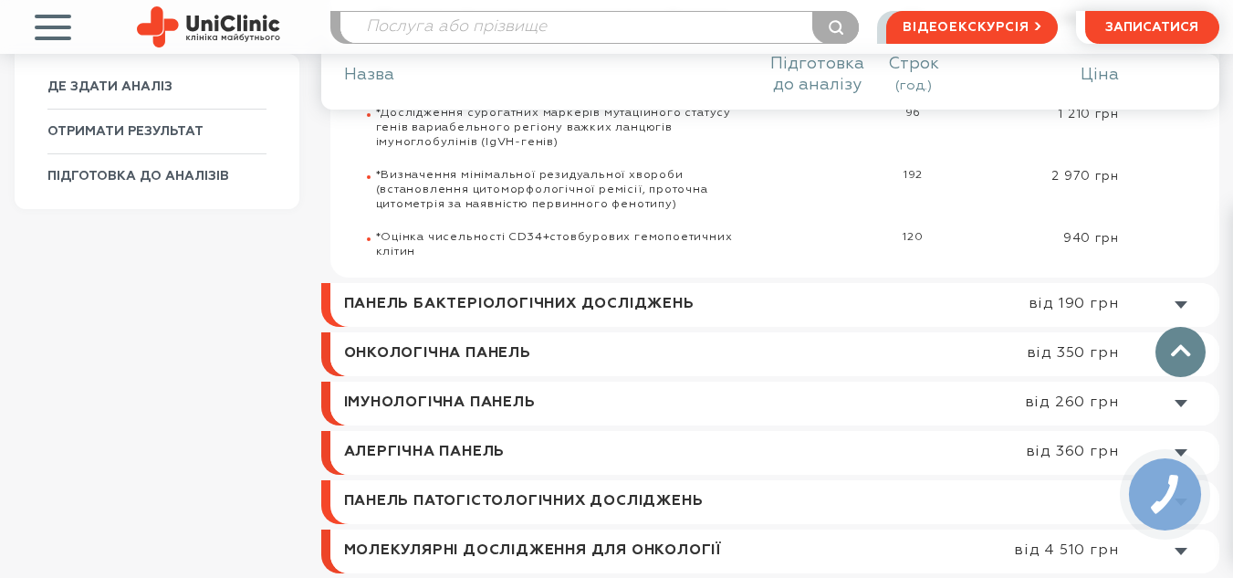
scroll to position [2958, 0]
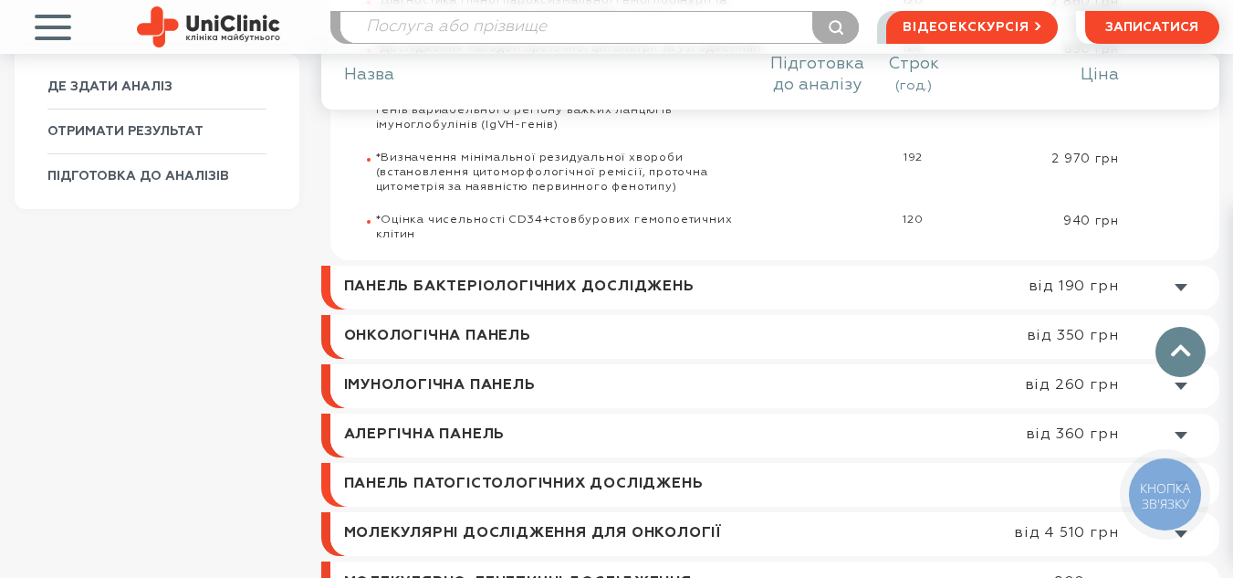
click at [430, 364] on link at bounding box center [779, 386] width 880 height 44
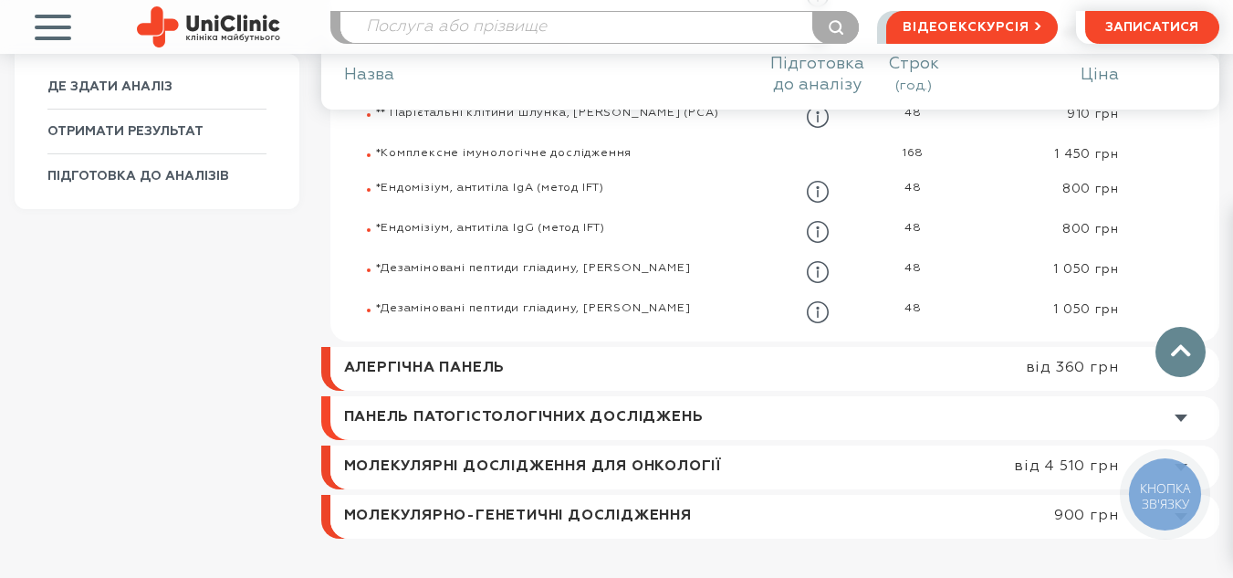
scroll to position [2741, 0]
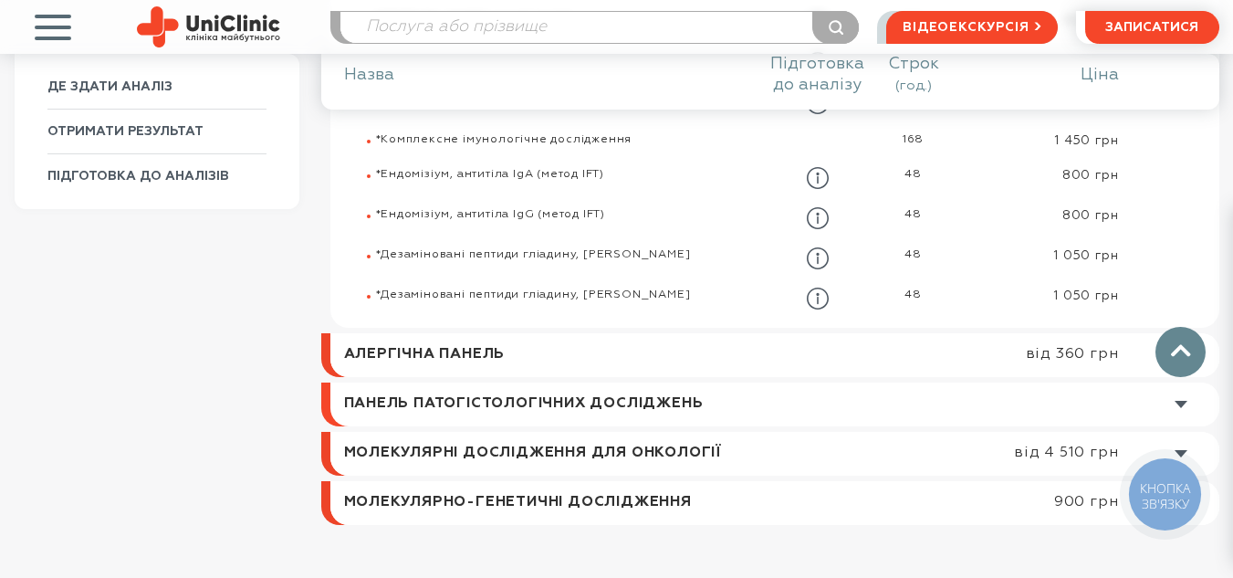
click at [476, 484] on link at bounding box center [779, 503] width 880 height 44
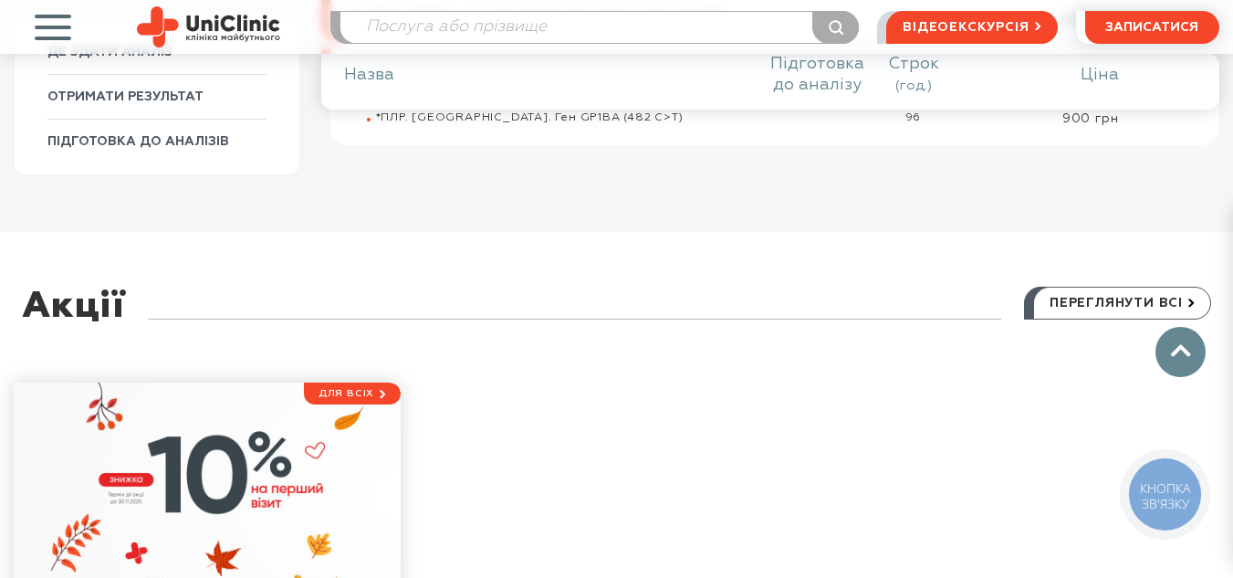
scroll to position [1545, 0]
